Goal: Task Accomplishment & Management: Manage account settings

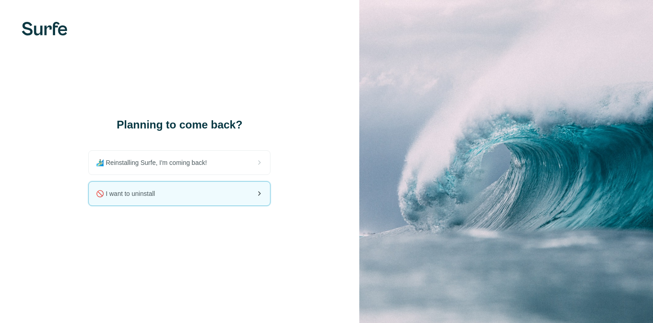
click at [245, 187] on div "🚫 I want to uninstall" at bounding box center [179, 194] width 181 height 24
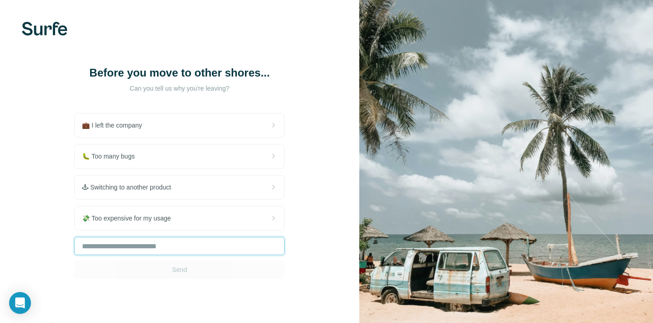
click at [213, 241] on input "text" at bounding box center [179, 246] width 210 height 18
type input "*"
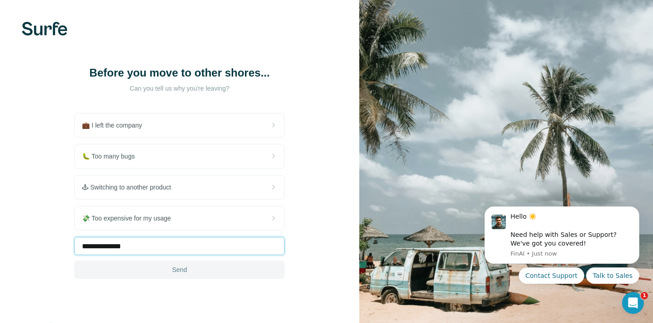
type input "**********"
click at [184, 267] on span "Send" at bounding box center [179, 269] width 15 height 9
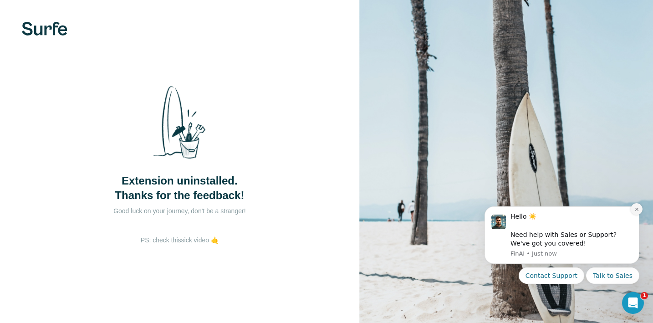
click at [635, 213] on button "Dismiss notification" at bounding box center [637, 209] width 12 height 12
